Goal: Information Seeking & Learning: Learn about a topic

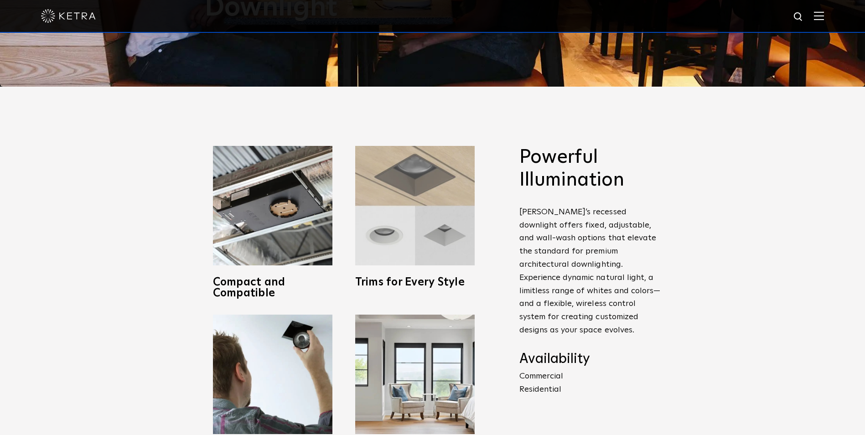
scroll to position [352, 0]
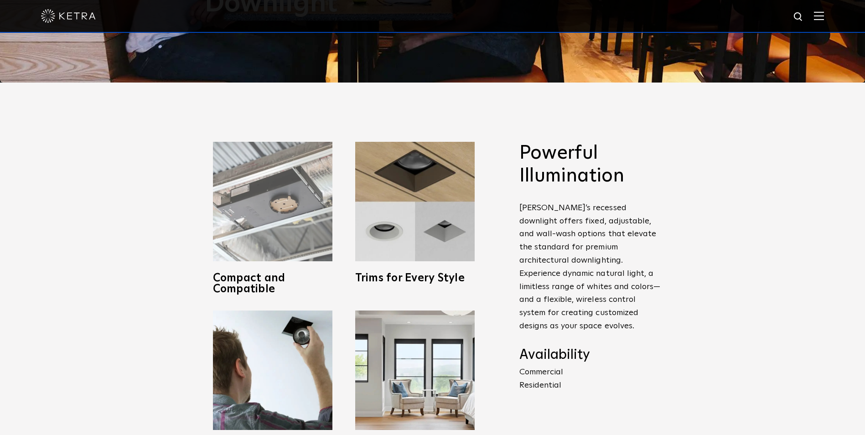
click at [308, 241] on img at bounding box center [272, 201] width 119 height 119
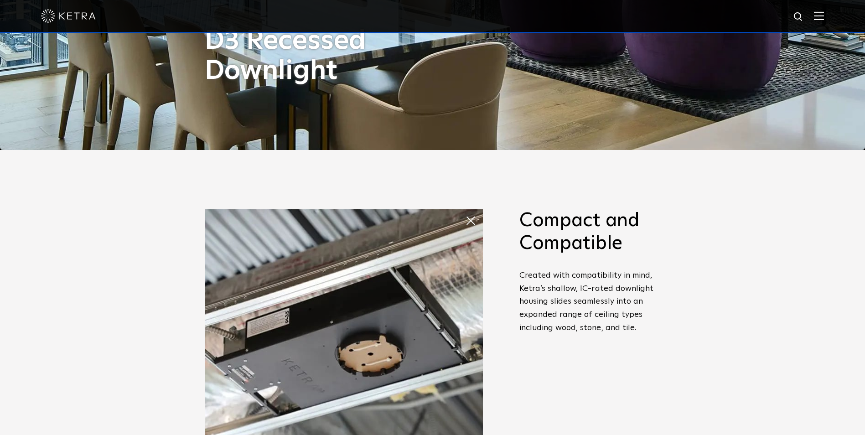
scroll to position [284, 0]
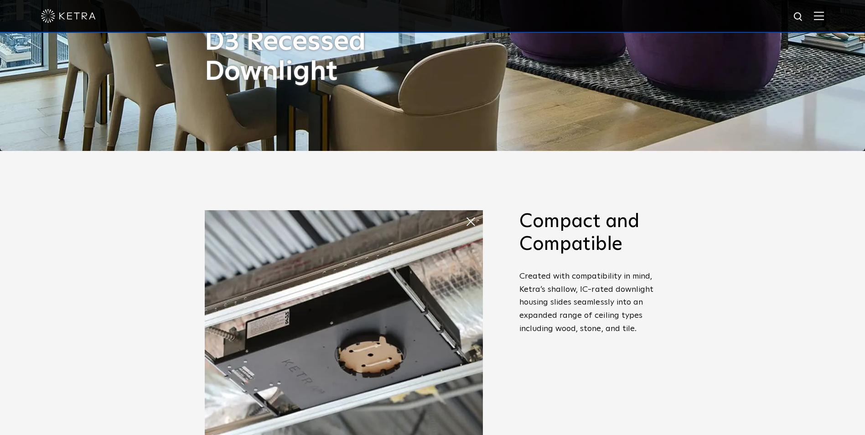
click at [430, 266] on img at bounding box center [344, 349] width 278 height 278
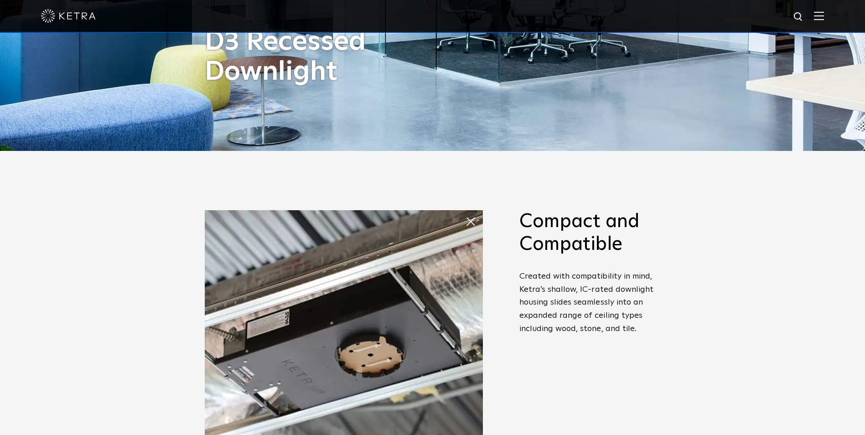
click at [478, 213] on span at bounding box center [474, 222] width 18 height 18
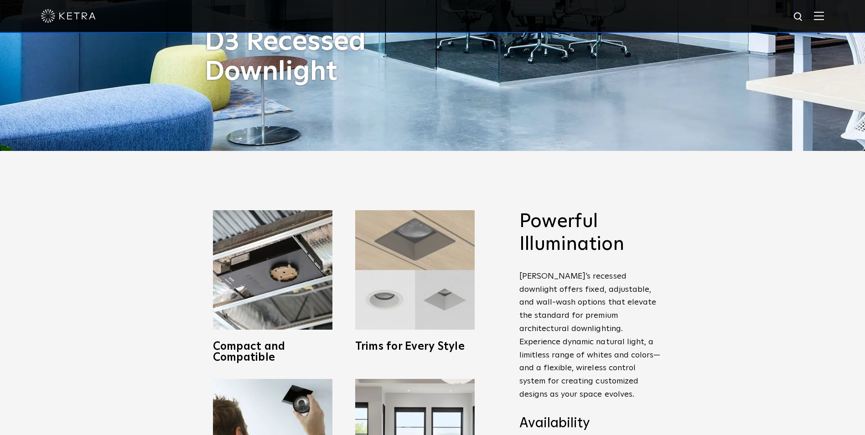
click at [415, 250] on img at bounding box center [414, 269] width 119 height 119
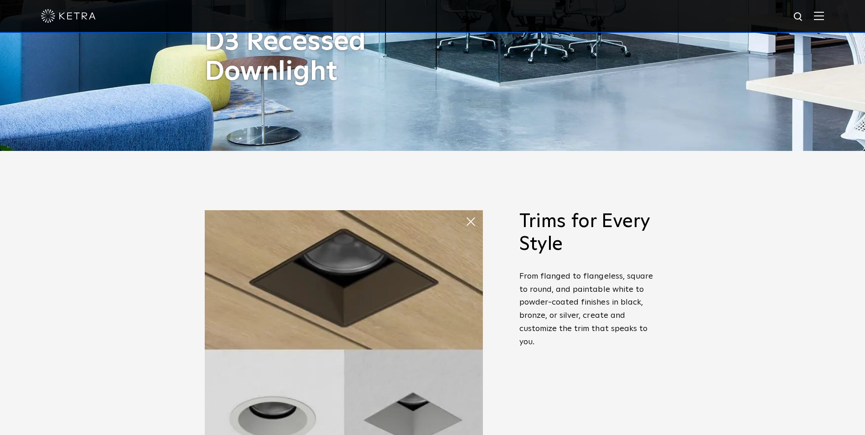
click at [466, 218] on span at bounding box center [474, 222] width 18 height 18
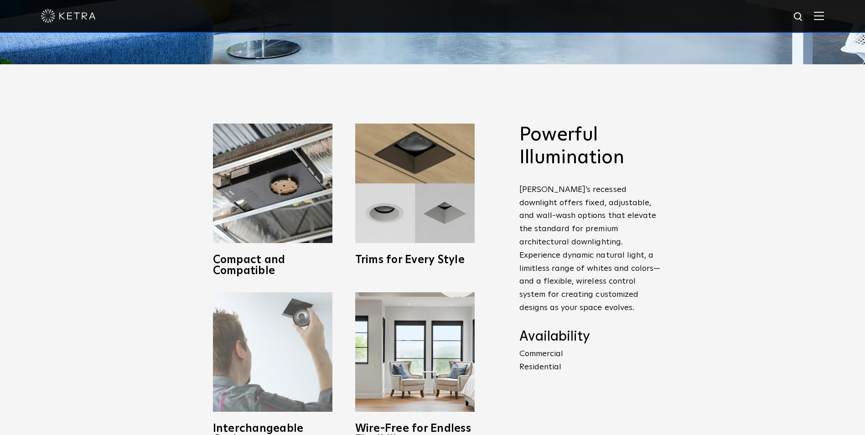
scroll to position [380, 0]
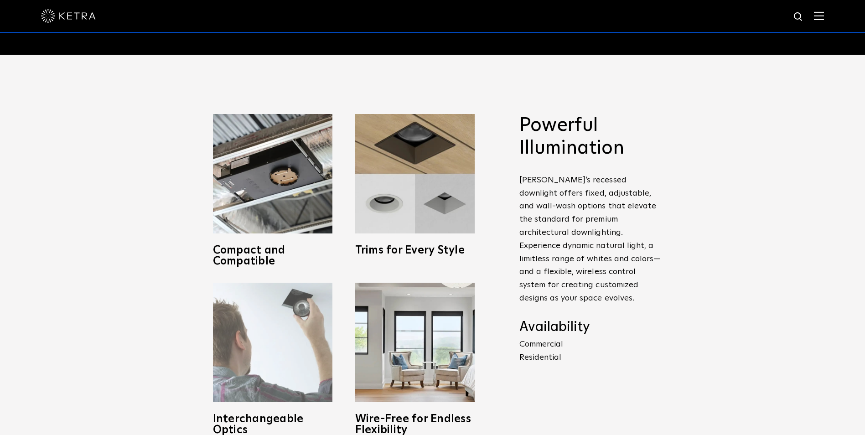
click at [278, 362] on img at bounding box center [272, 342] width 119 height 119
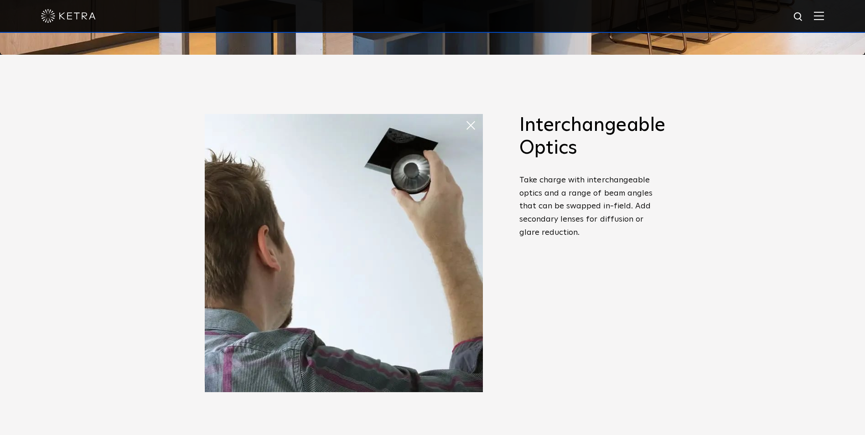
click at [465, 116] on span at bounding box center [465, 116] width 0 height 0
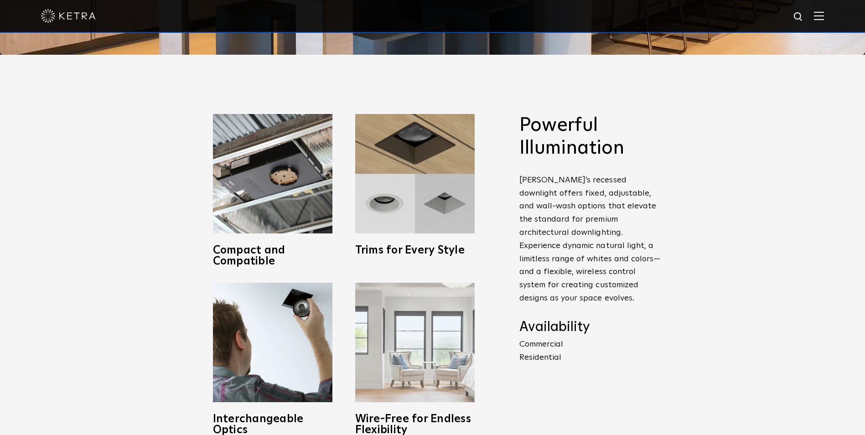
click at [390, 366] on img at bounding box center [414, 342] width 119 height 119
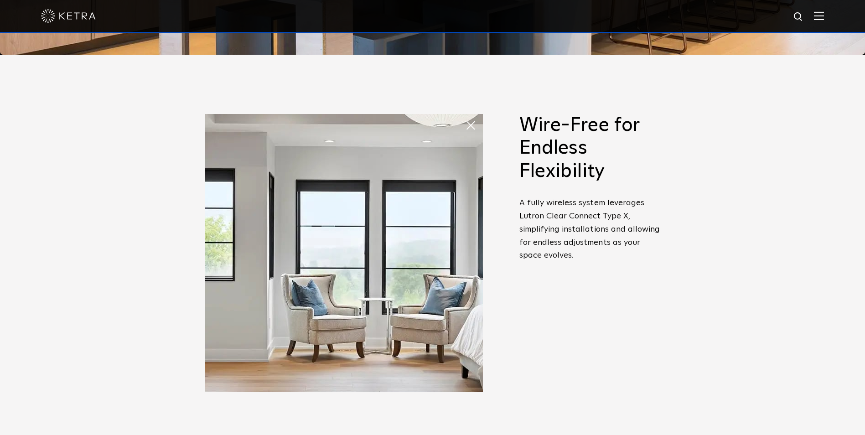
click at [467, 125] on span at bounding box center [474, 125] width 18 height 18
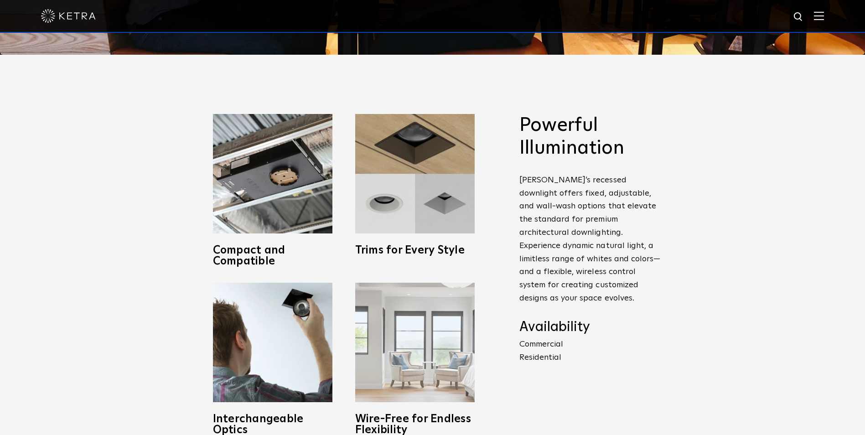
click at [434, 324] on img at bounding box center [414, 342] width 119 height 119
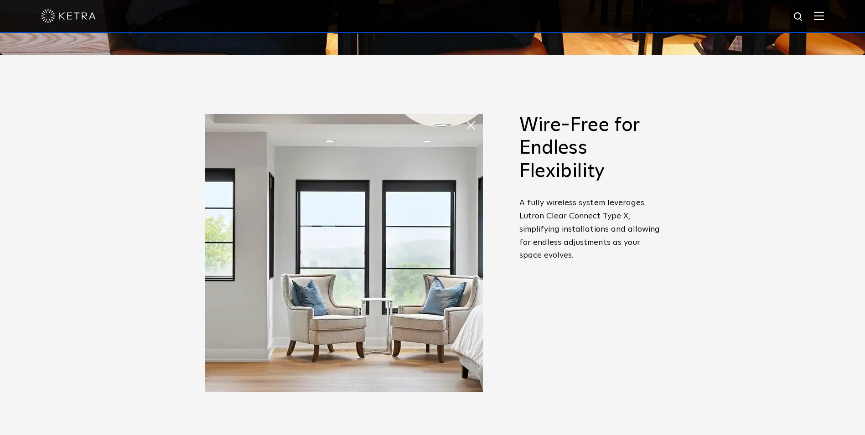
click at [476, 120] on span at bounding box center [474, 125] width 18 height 18
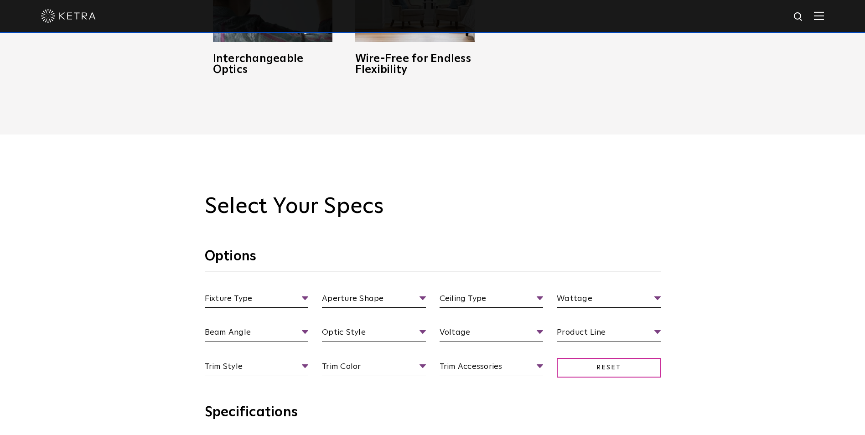
scroll to position [741, 0]
click at [305, 297] on span "Fixture Type" at bounding box center [257, 300] width 104 height 16
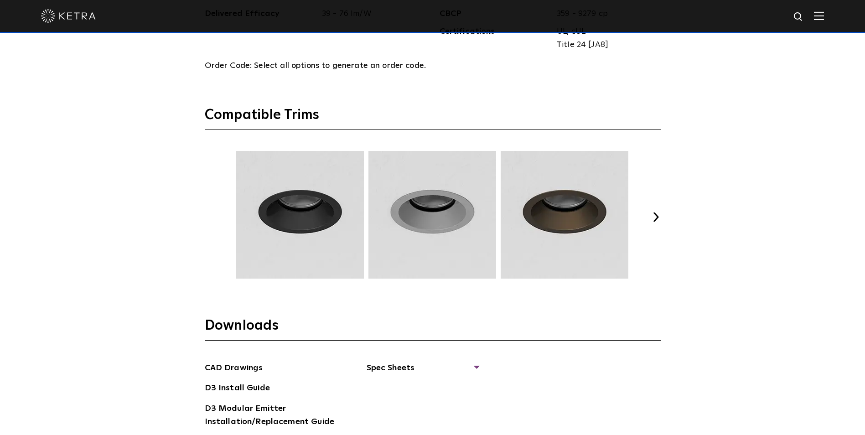
scroll to position [1231, 0]
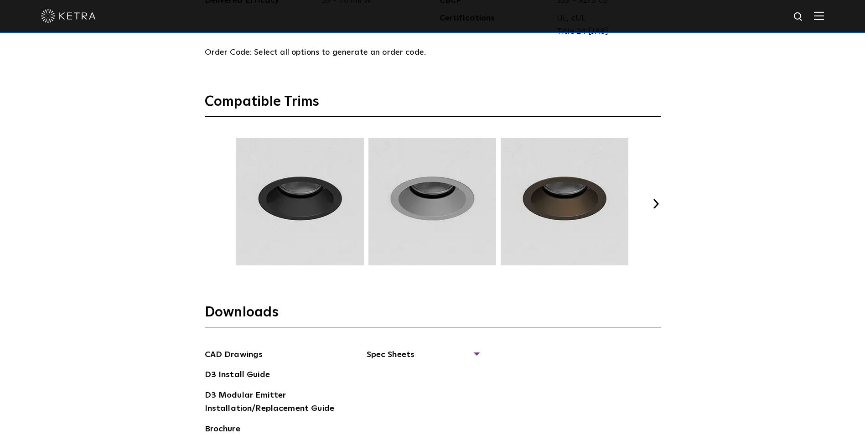
click at [657, 211] on div "Previous Next" at bounding box center [433, 204] width 456 height 132
click at [658, 203] on button "Next" at bounding box center [656, 203] width 9 height 9
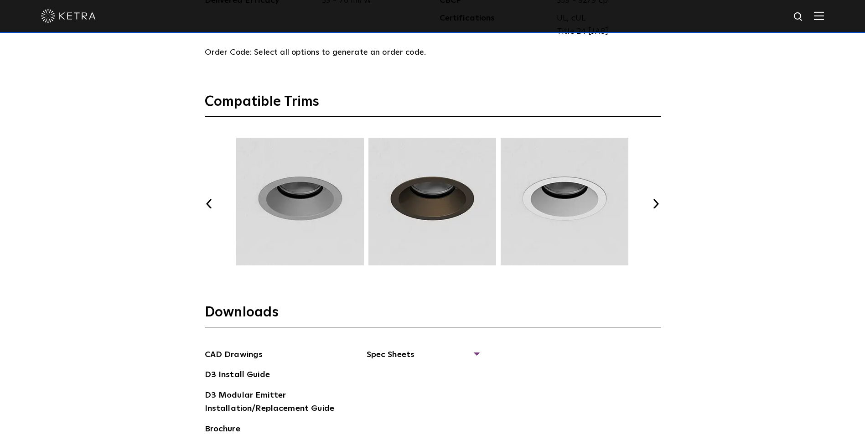
click at [658, 203] on button "Next" at bounding box center [656, 203] width 9 height 9
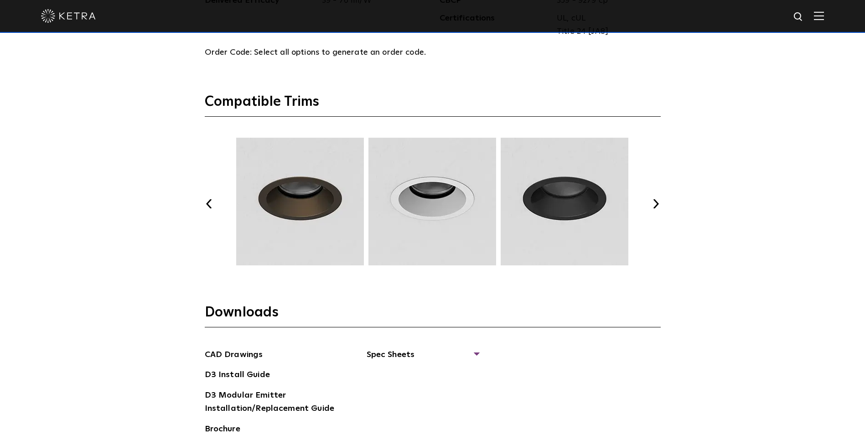
click at [658, 203] on button "Next" at bounding box center [656, 203] width 9 height 9
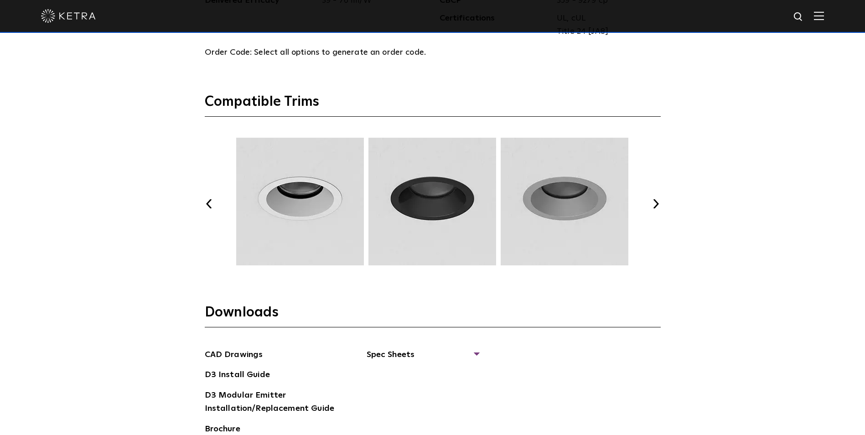
click at [658, 203] on button "Next" at bounding box center [656, 203] width 9 height 9
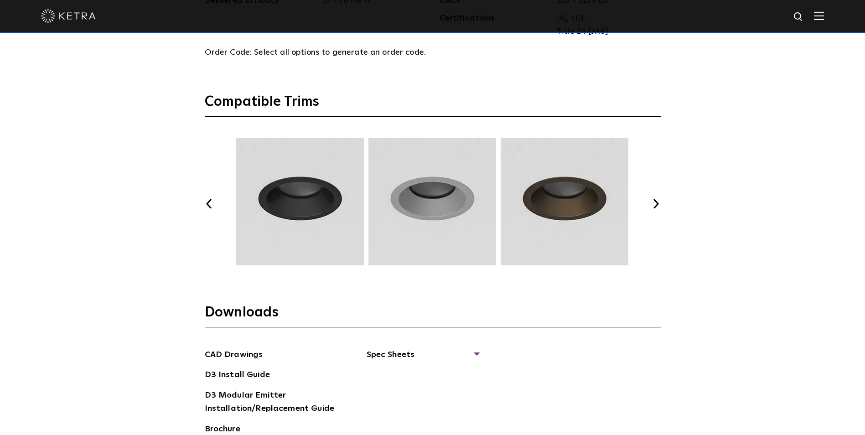
click at [665, 197] on div "Select Your Specs Options Fixture Type Fixture Type Adjustable Fixed Wall Wash …" at bounding box center [433, 108] width 474 height 810
click at [662, 201] on div "Select Your Specs Options Fixture Type Fixture Type Adjustable Fixed Wall Wash …" at bounding box center [433, 108] width 474 height 810
click at [661, 202] on div "Select Your Specs Options Fixture Type Fixture Type Adjustable Fixed Wall Wash …" at bounding box center [433, 108] width 474 height 810
click at [658, 204] on button "Next" at bounding box center [656, 203] width 9 height 9
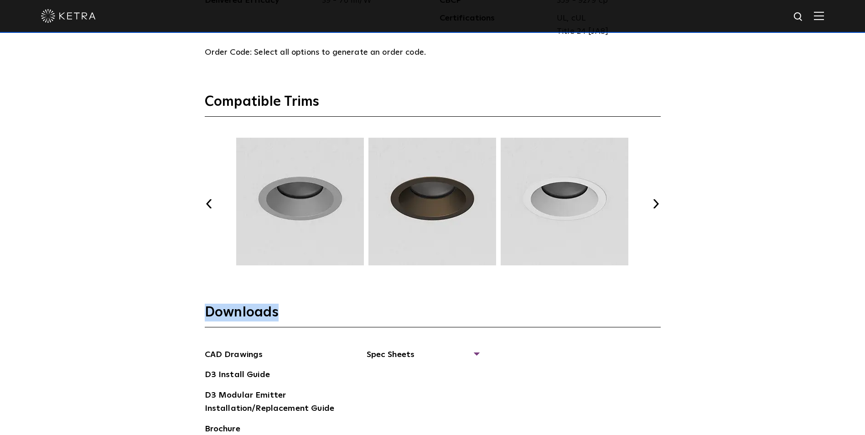
click at [658, 204] on button "Next" at bounding box center [656, 203] width 9 height 9
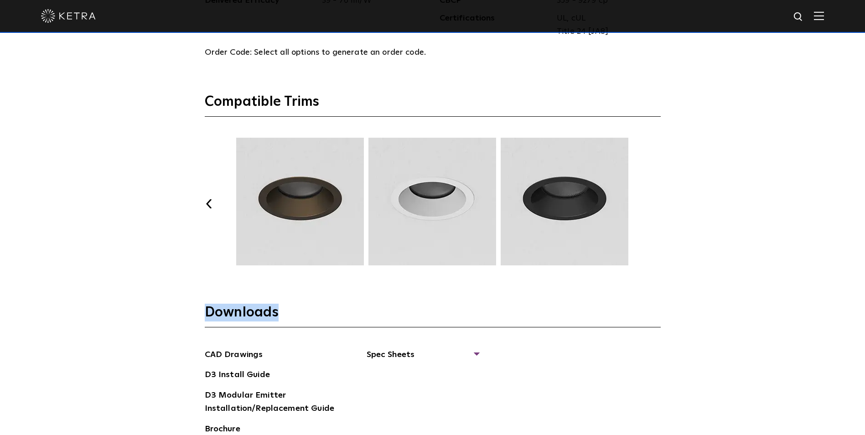
click at [658, 204] on button "Next" at bounding box center [656, 203] width 9 height 9
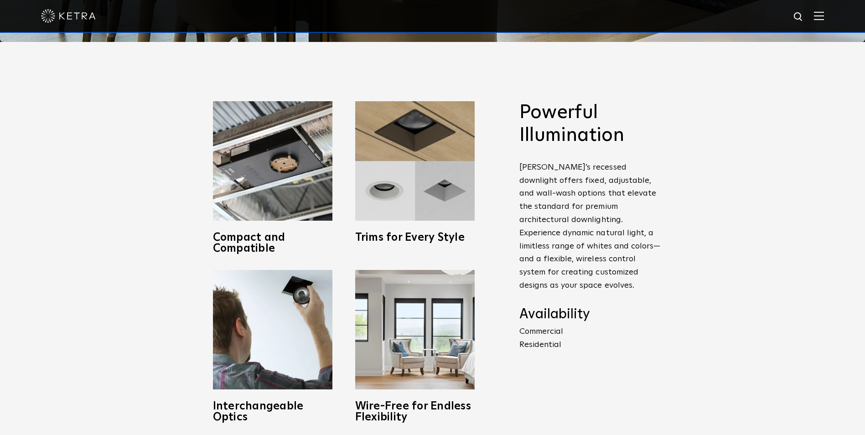
scroll to position [365, 0]
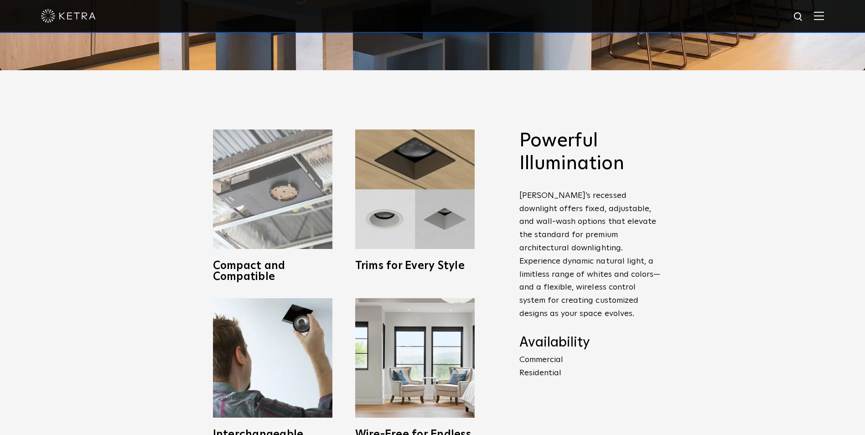
drag, startPoint x: 283, startPoint y: 199, endPoint x: 260, endPoint y: 194, distance: 22.8
click at [260, 194] on img at bounding box center [272, 189] width 119 height 119
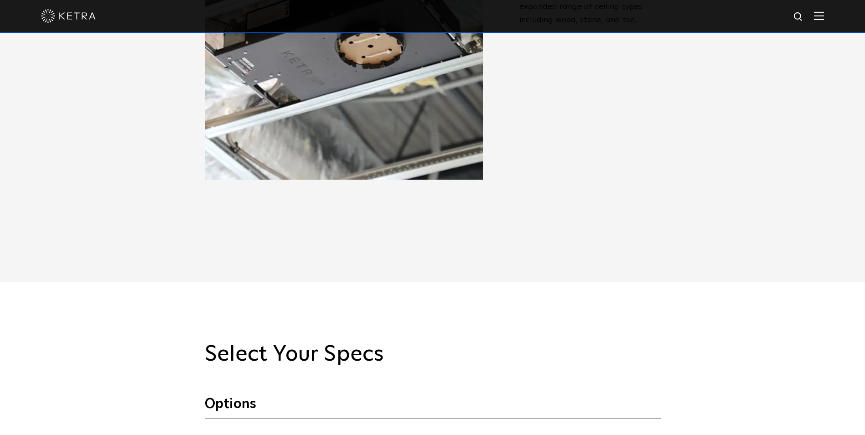
scroll to position [821, 0]
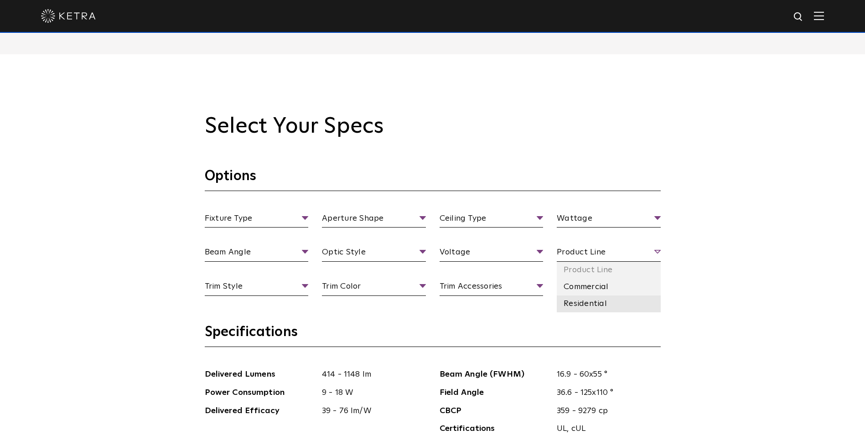
click at [580, 300] on li "Residential" at bounding box center [609, 303] width 104 height 17
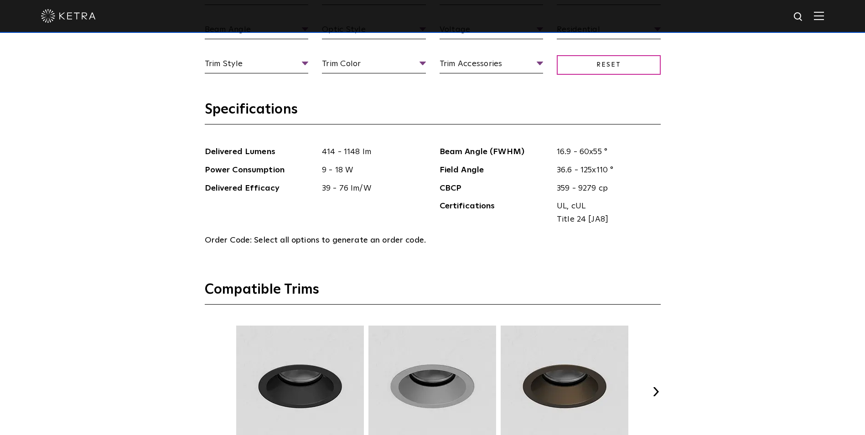
scroll to position [1043, 0]
